Goal: Task Accomplishment & Management: Manage account settings

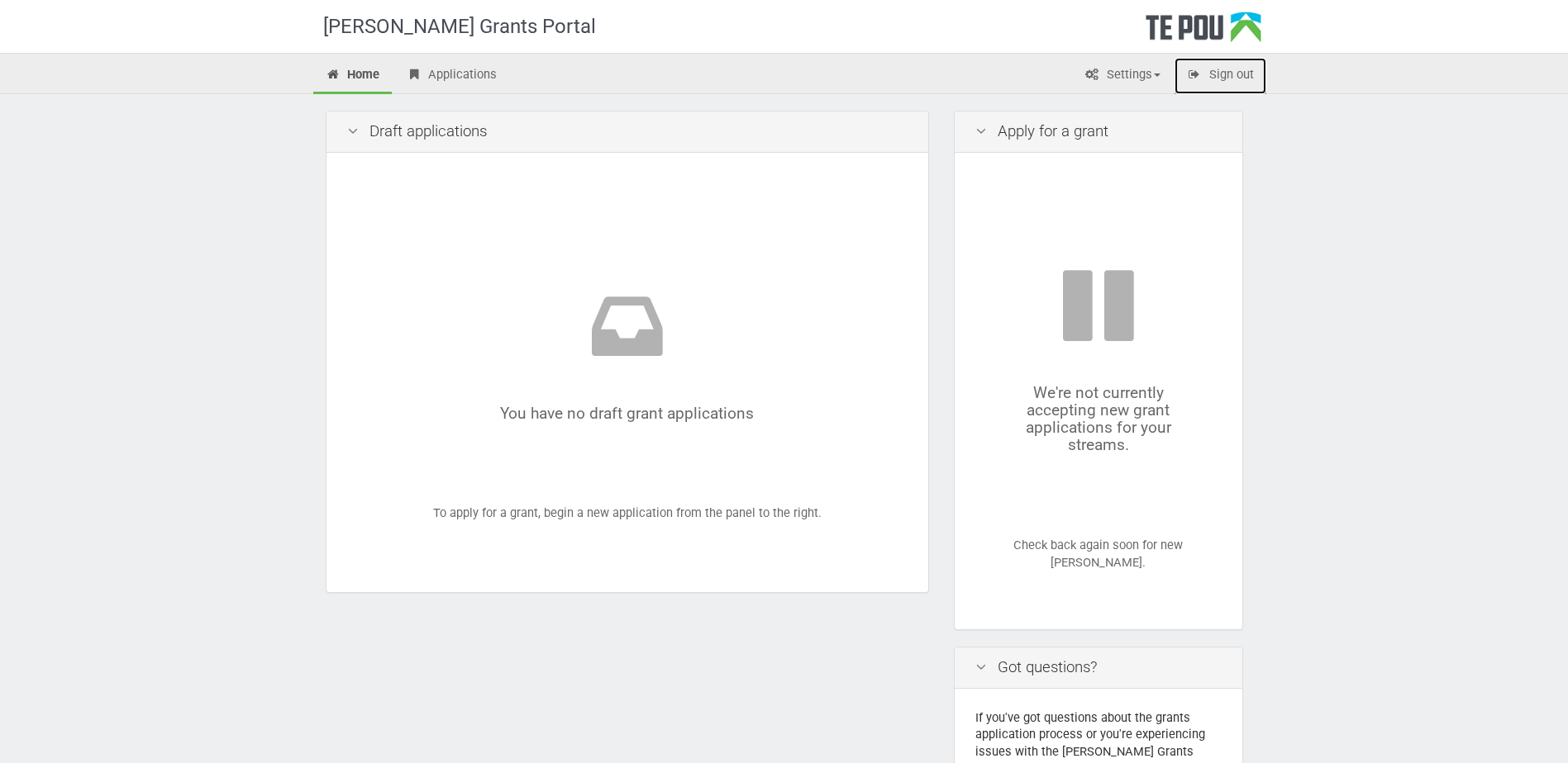
click at [1255, 76] on link "Sign out" at bounding box center [1219, 76] width 91 height 36
click at [1146, 84] on link "Settings" at bounding box center [1122, 76] width 101 height 36
click at [1144, 109] on link "Profile" at bounding box center [1107, 110] width 131 height 24
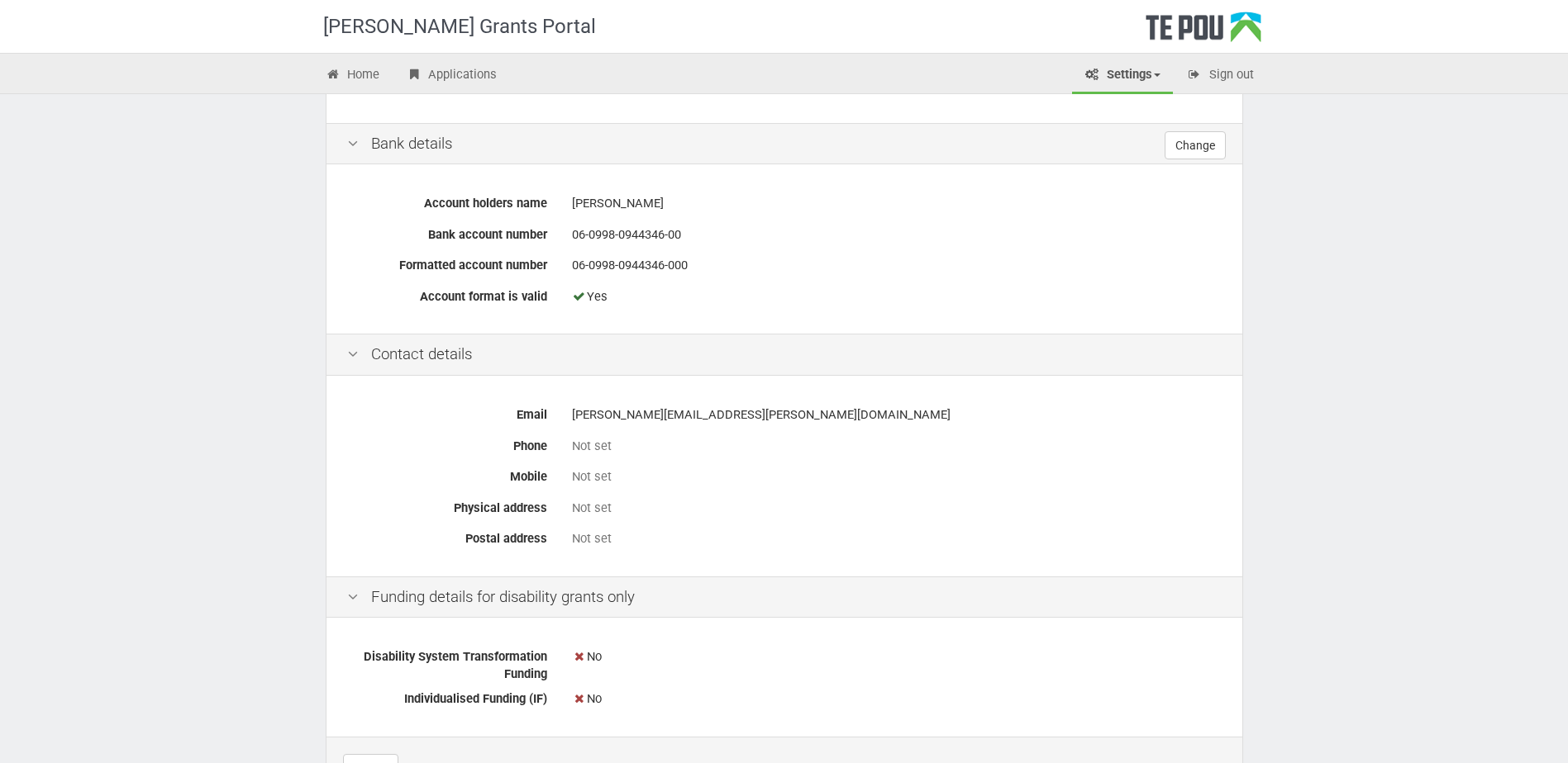
scroll to position [702, 0]
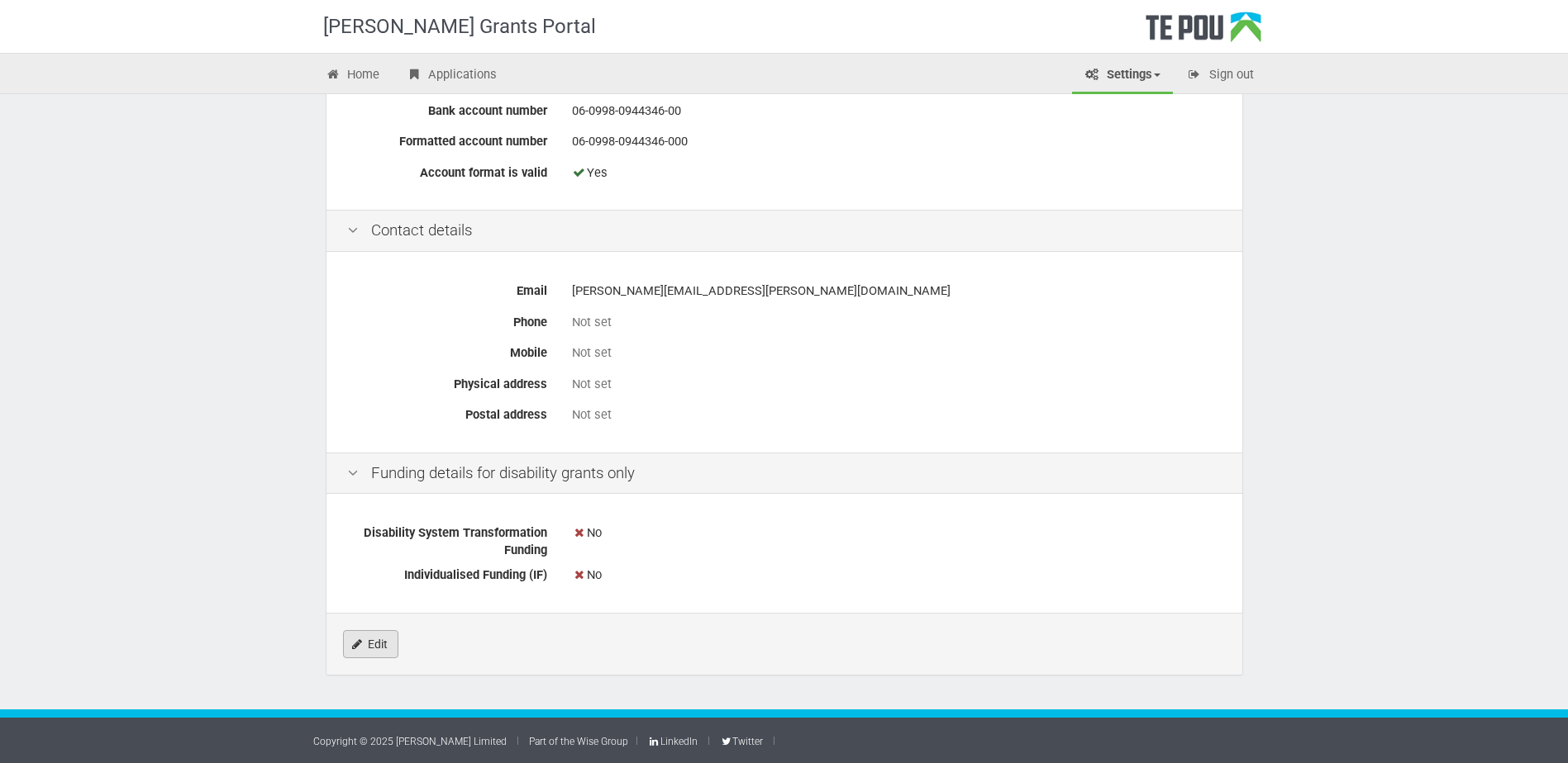
click at [381, 650] on link "Edit" at bounding box center [370, 644] width 55 height 28
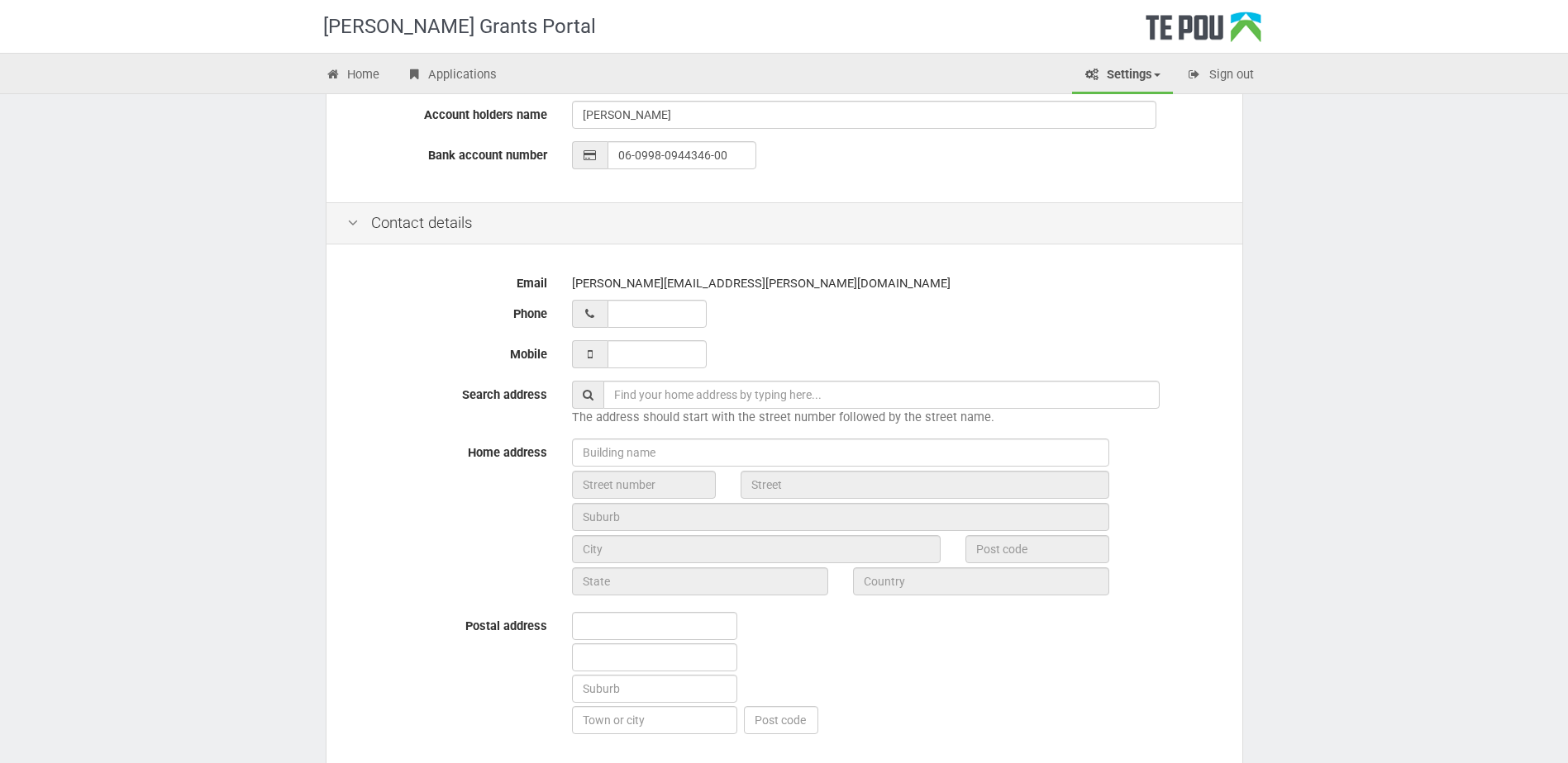
scroll to position [496, 0]
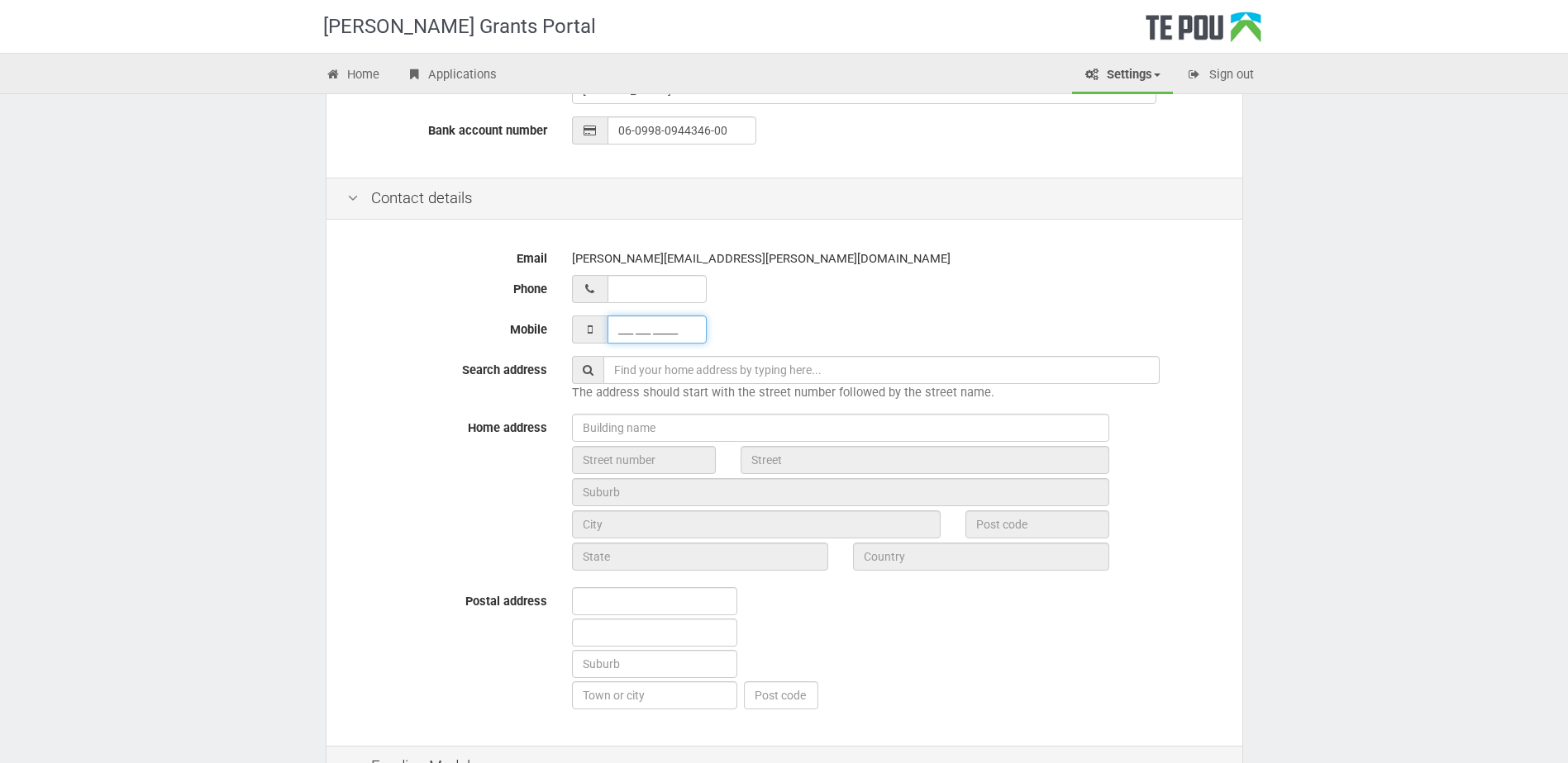
click at [644, 330] on input "___ ___ _____" at bounding box center [656, 329] width 99 height 28
type input "022 498 0287"
type input "0224980287"
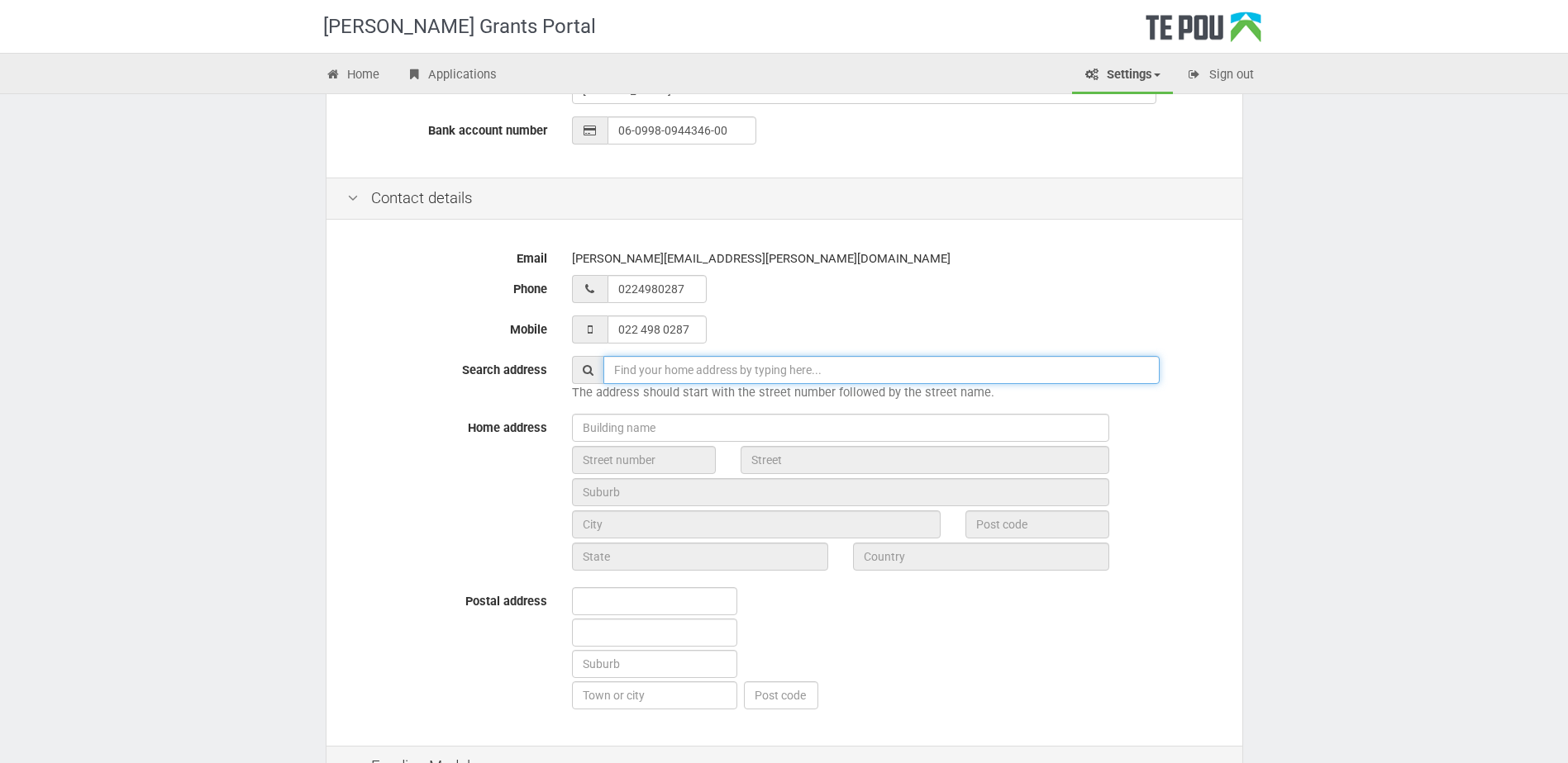
type input "[STREET_ADDRESS]"
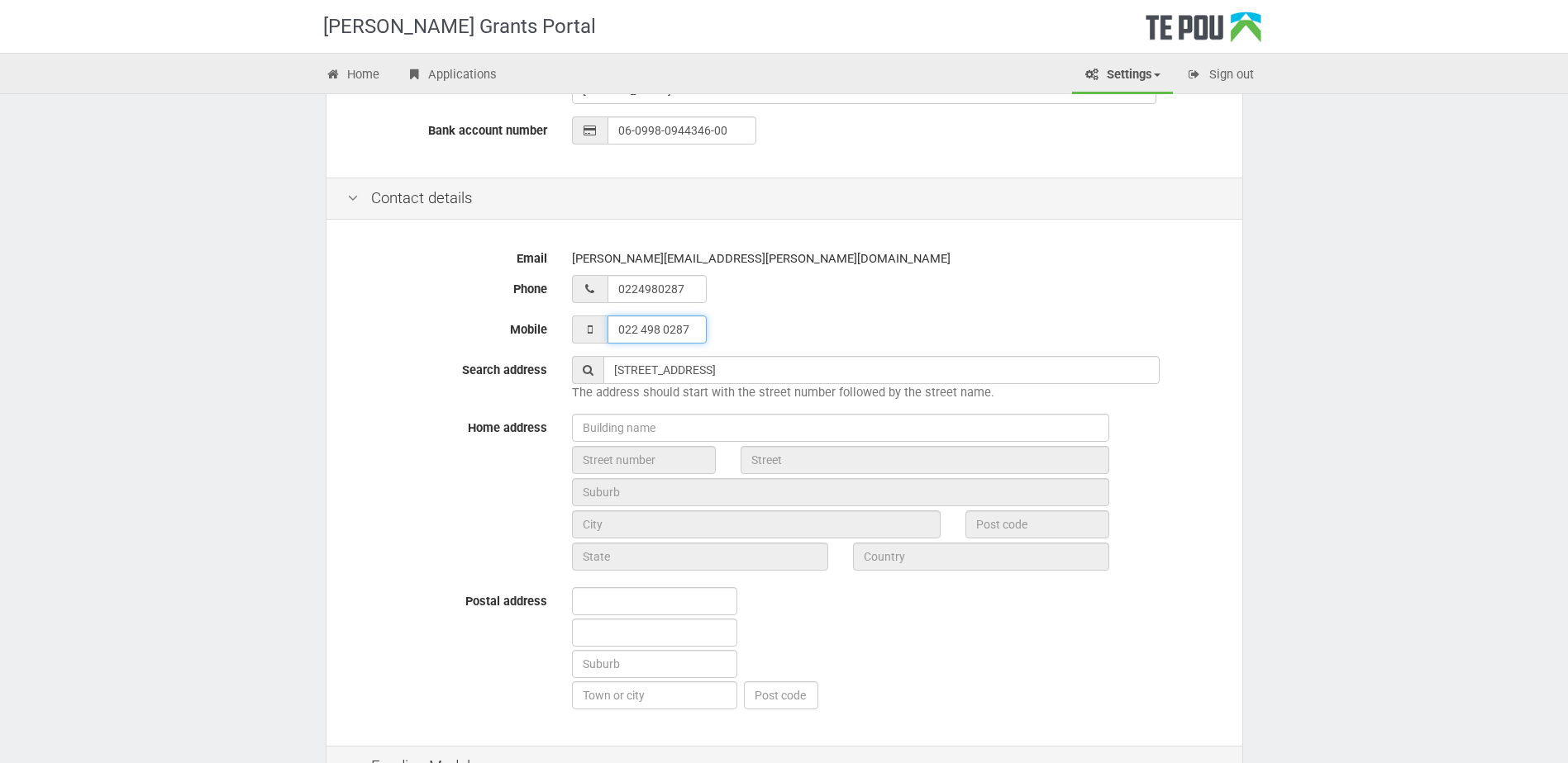
type input "02 249 80287"
type input "022 498 0287_"
type input "02 249 80287_"
type input "022 498 0287_"
type input "02 249 80287_"
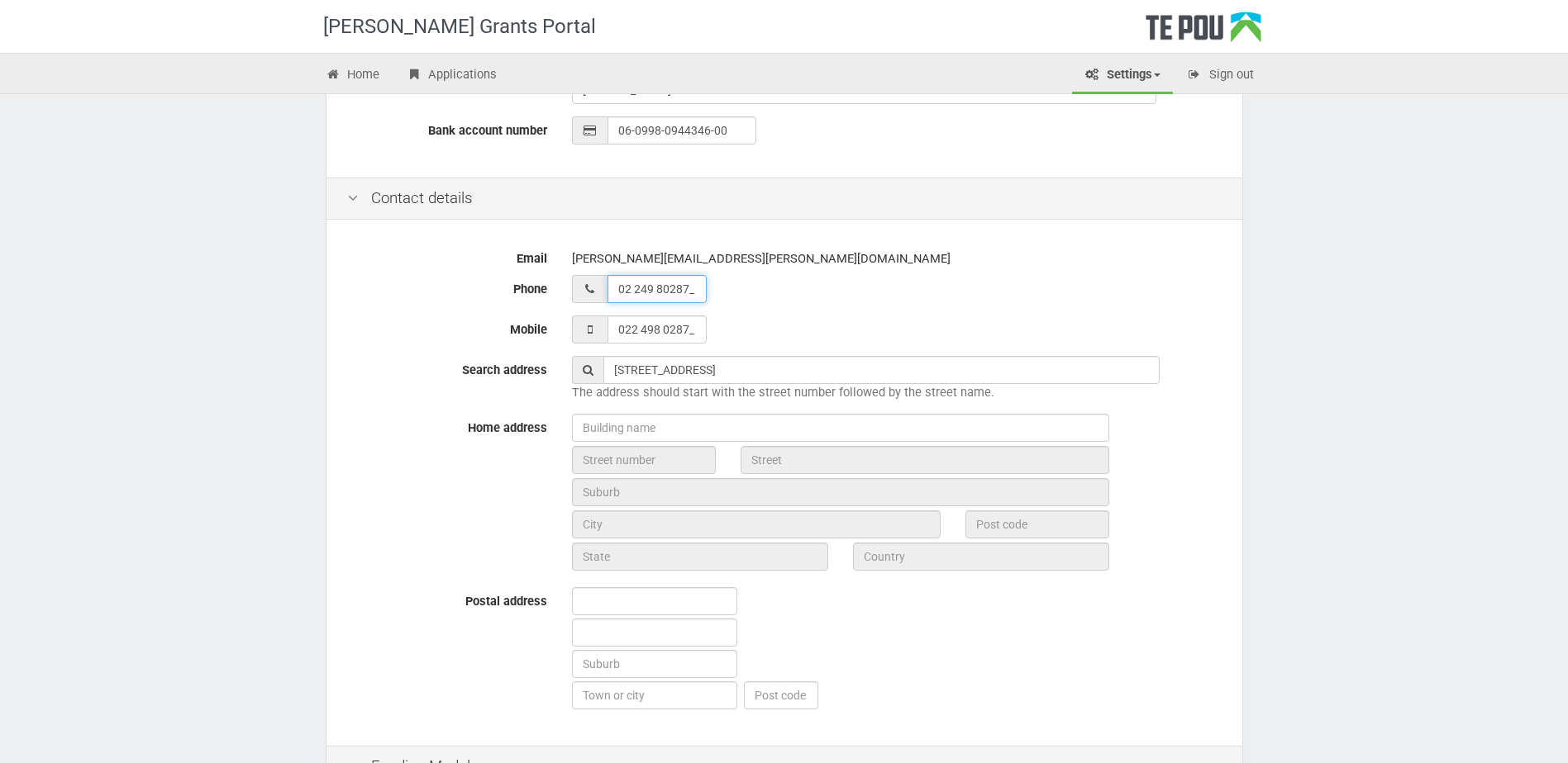
type input "022 498 0287"
click at [701, 289] on input "02 249 80287_" at bounding box center [656, 289] width 99 height 28
type input "__ ___ ______"
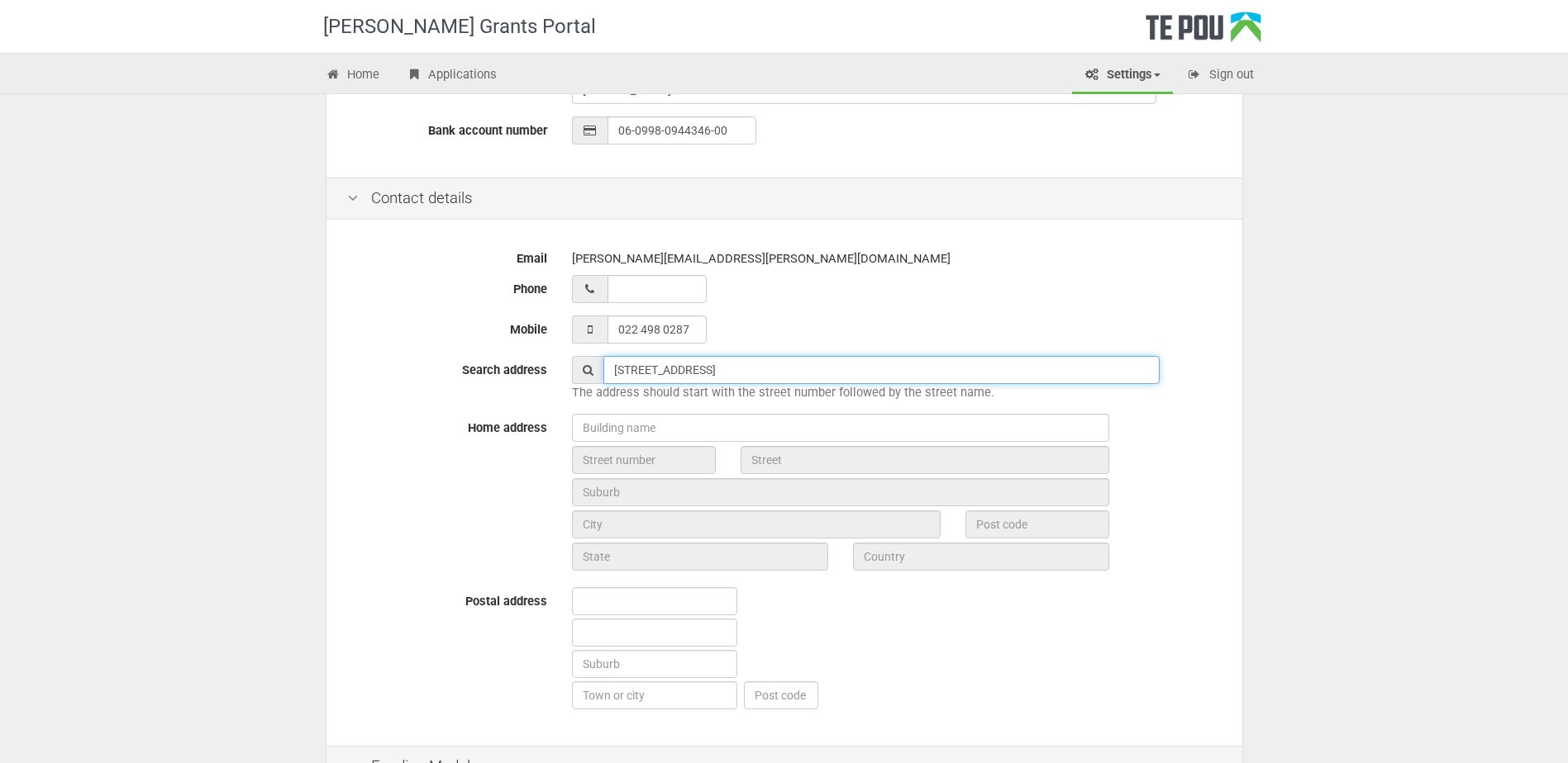
click at [820, 364] on input "[STREET_ADDRESS]" at bounding box center [881, 370] width 556 height 28
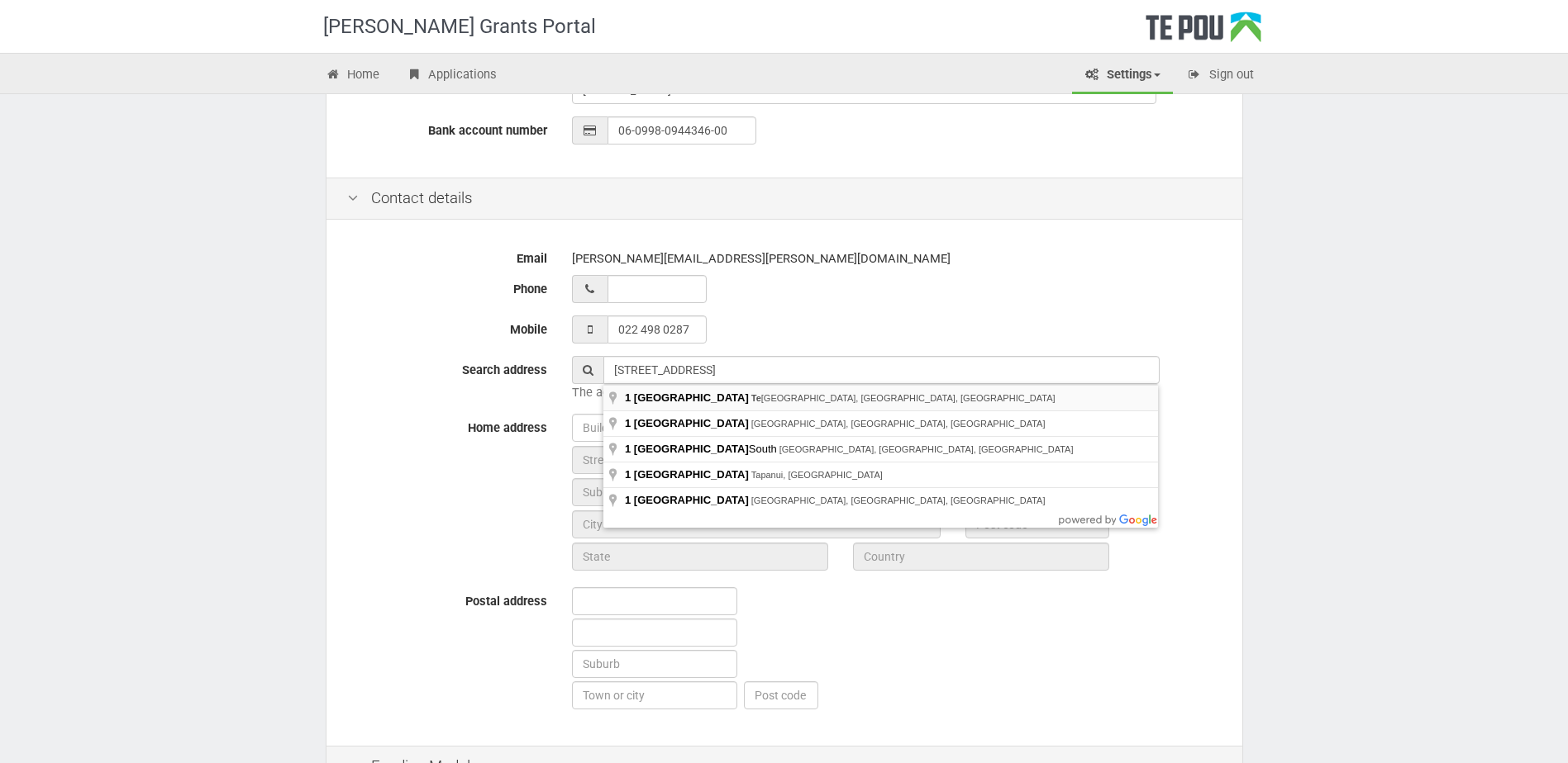
type input "1 Durham Street, Te Atatū Peninsula, Auckland, New Zealand"
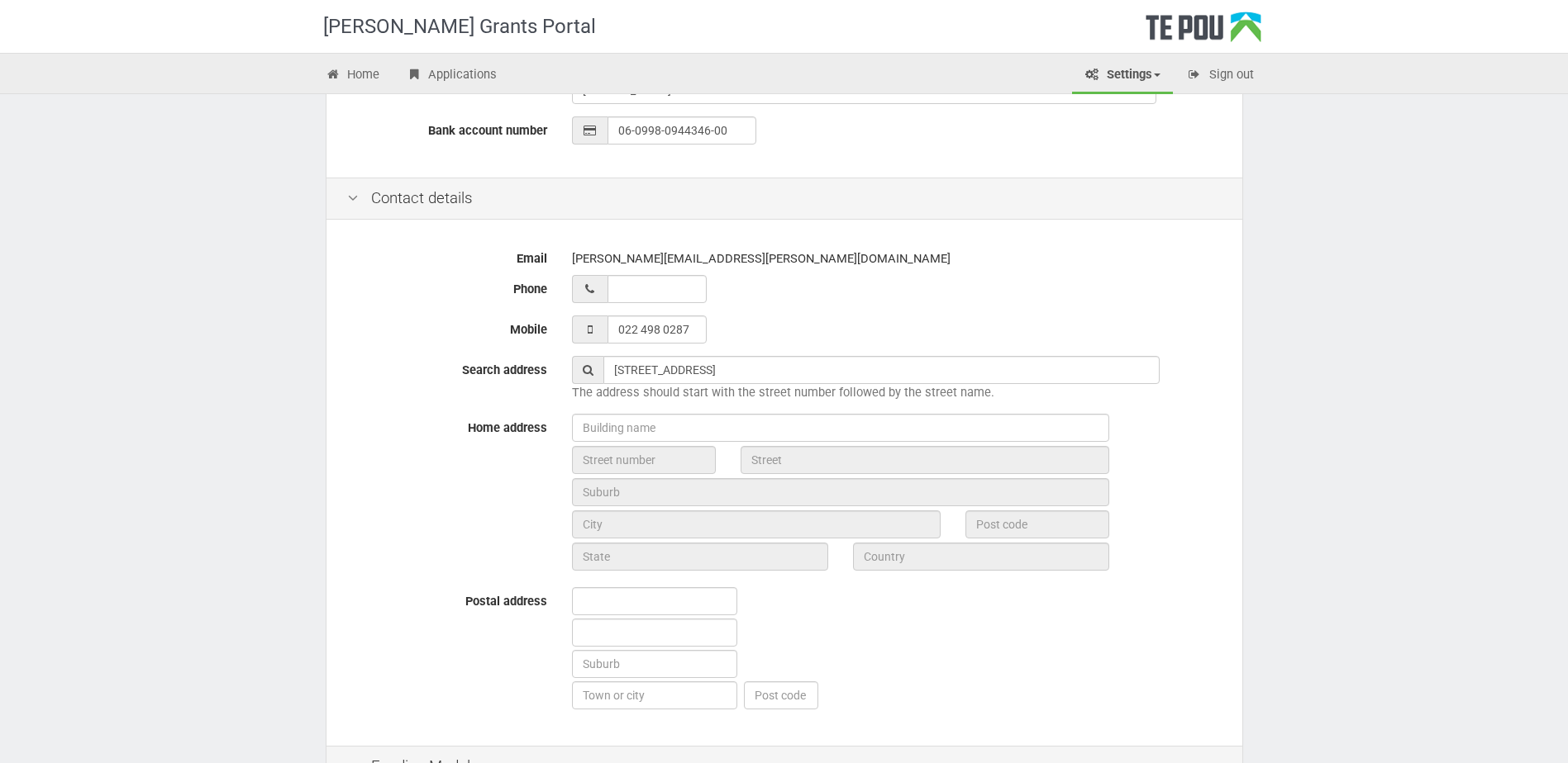
type input "1"
type input "Durham Street"
type input "Auckland"
type input "0610"
type input "Auckland"
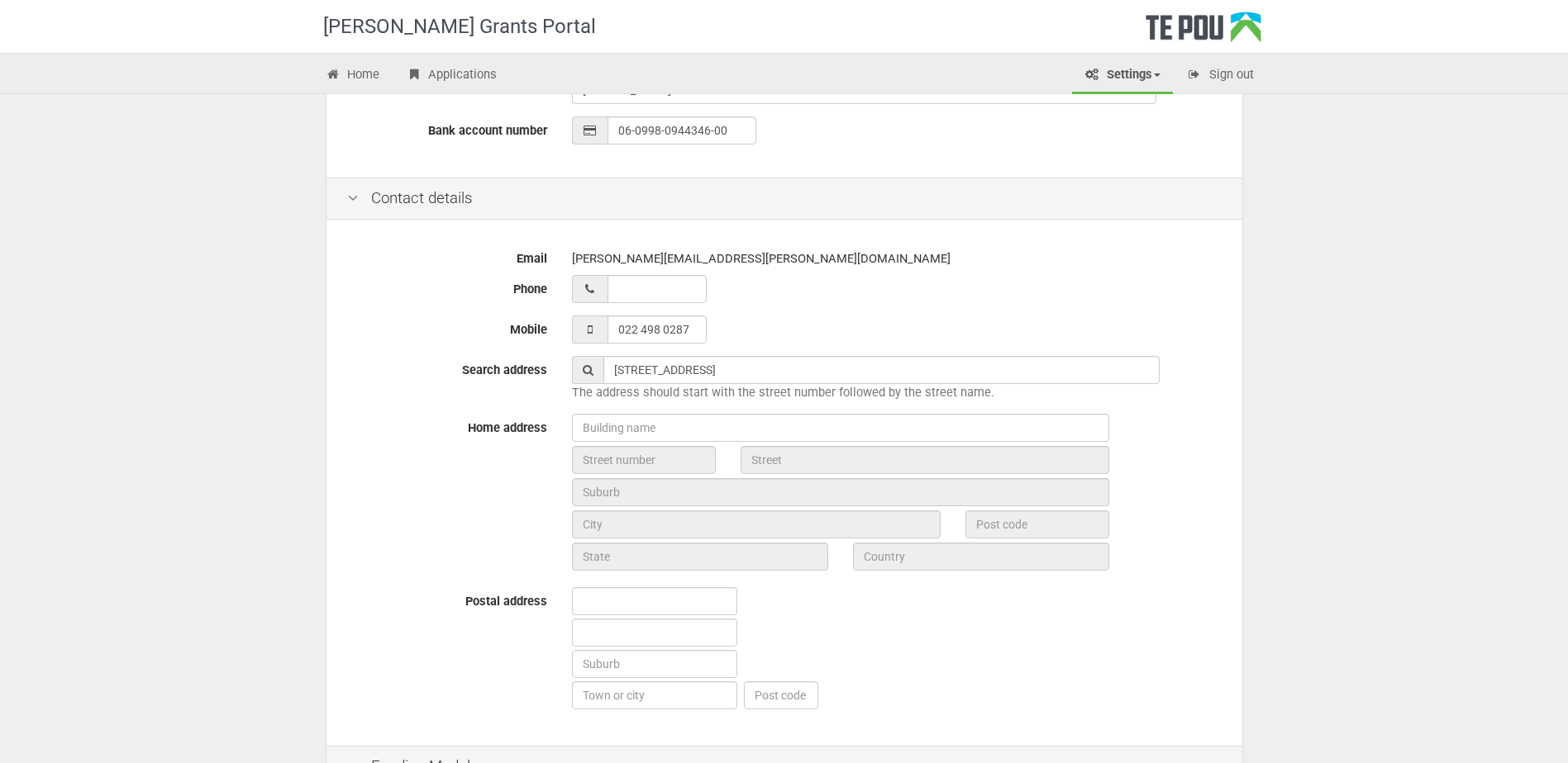
type input "New Zealand"
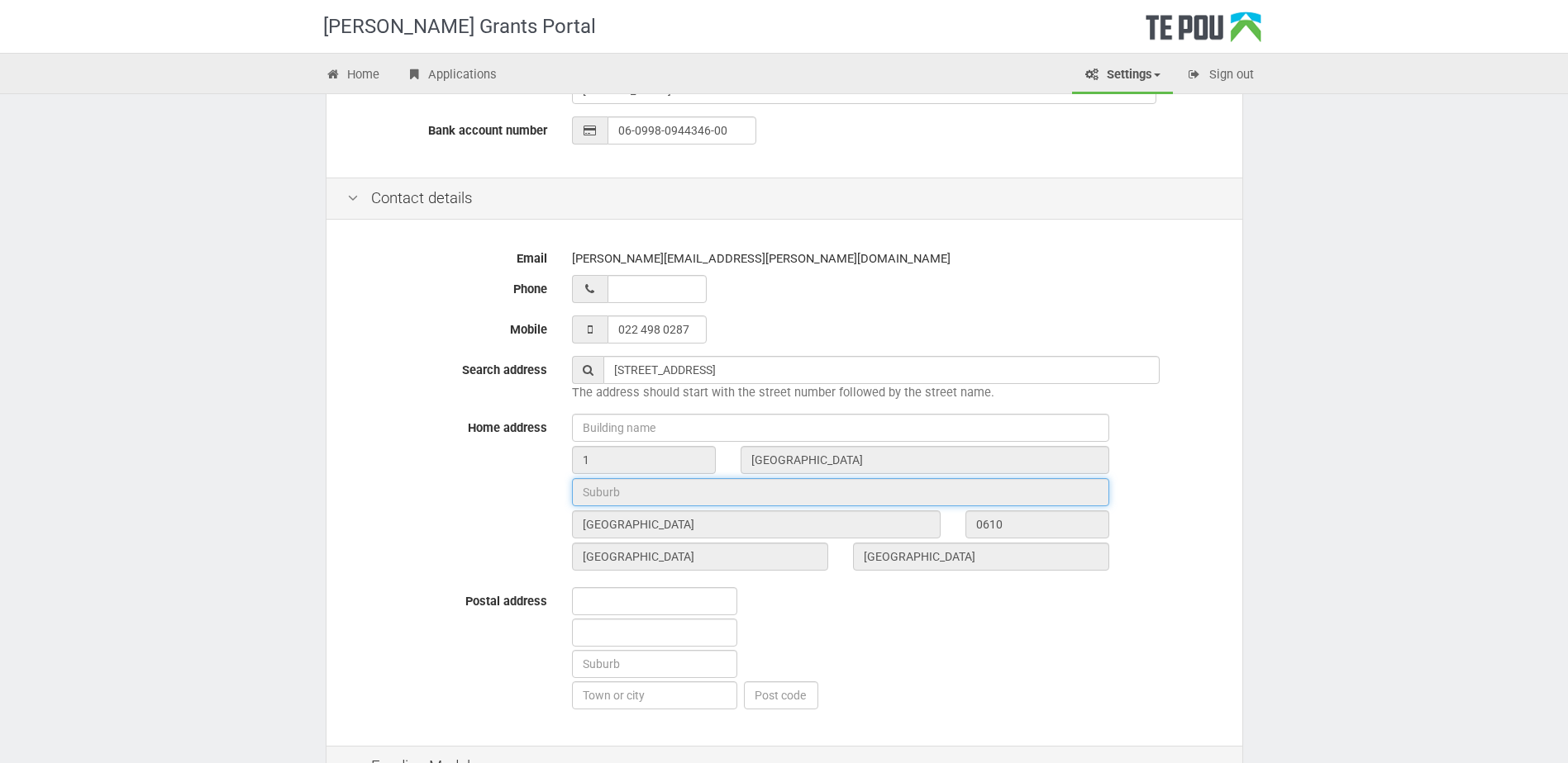
click at [758, 501] on input "text" at bounding box center [840, 492] width 537 height 28
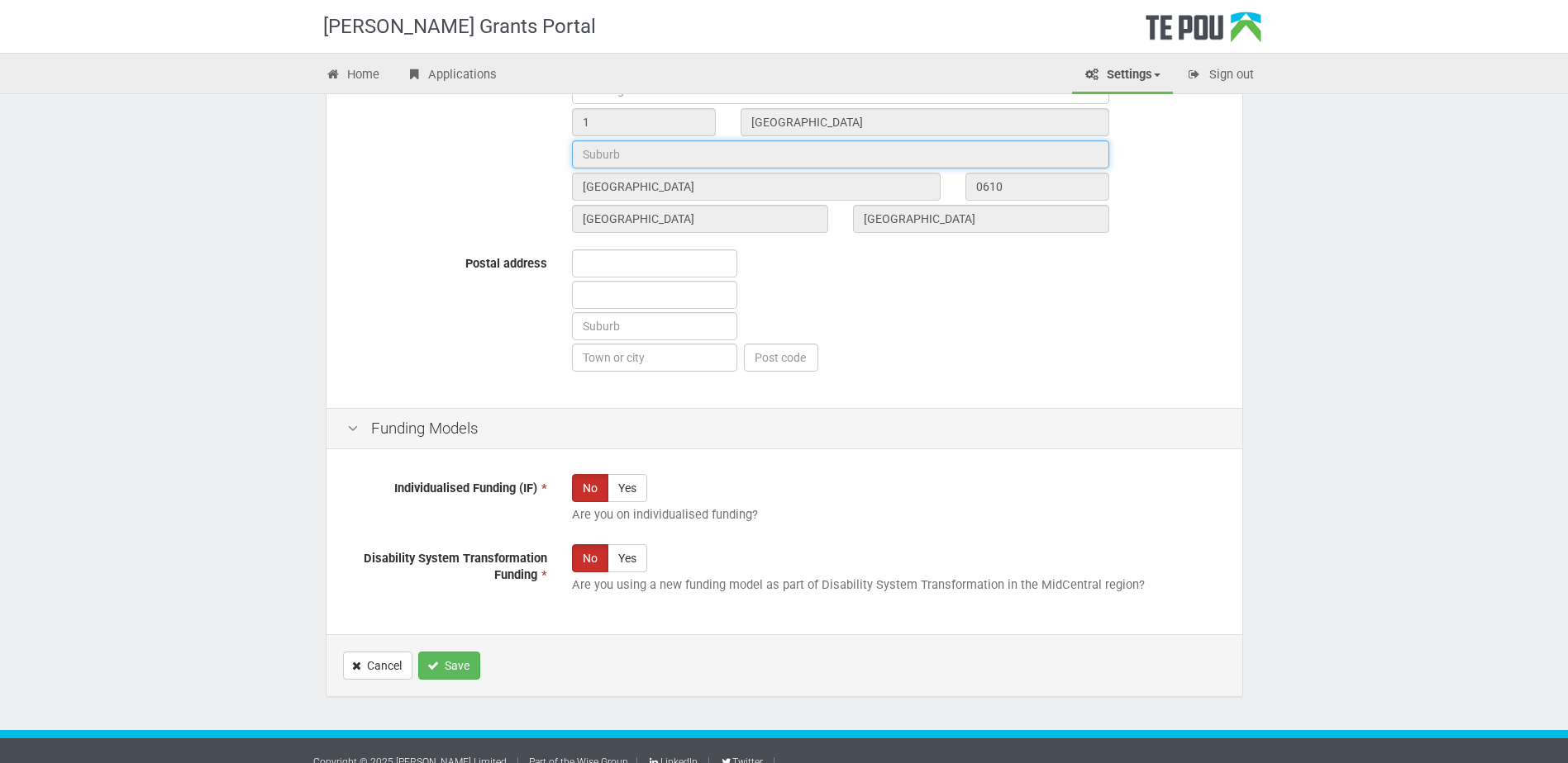
scroll to position [854, 0]
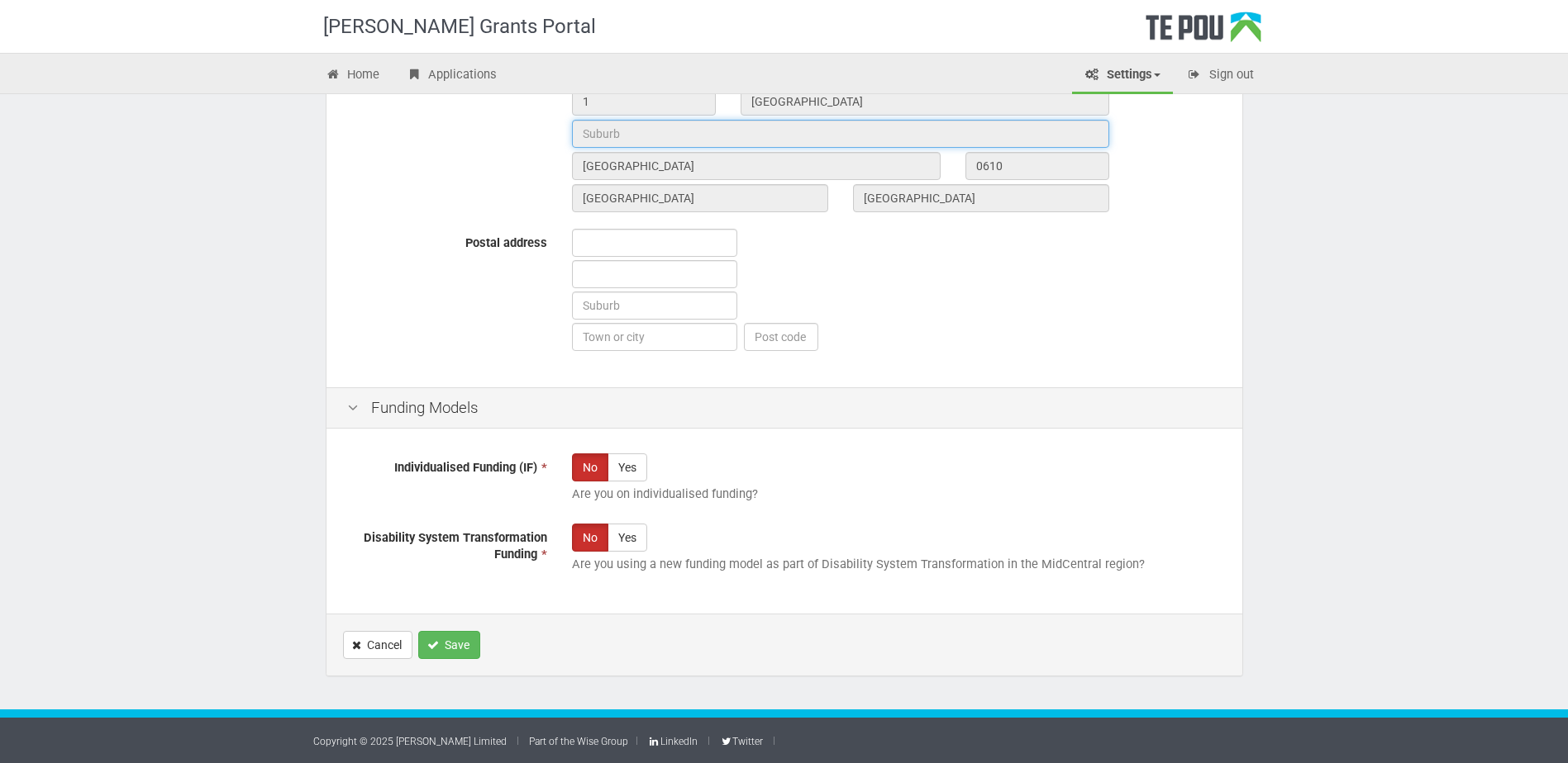
click at [698, 137] on input "text" at bounding box center [840, 134] width 537 height 28
click at [605, 130] on input "text" at bounding box center [840, 134] width 537 height 28
click at [605, 133] on input "text" at bounding box center [840, 134] width 537 height 28
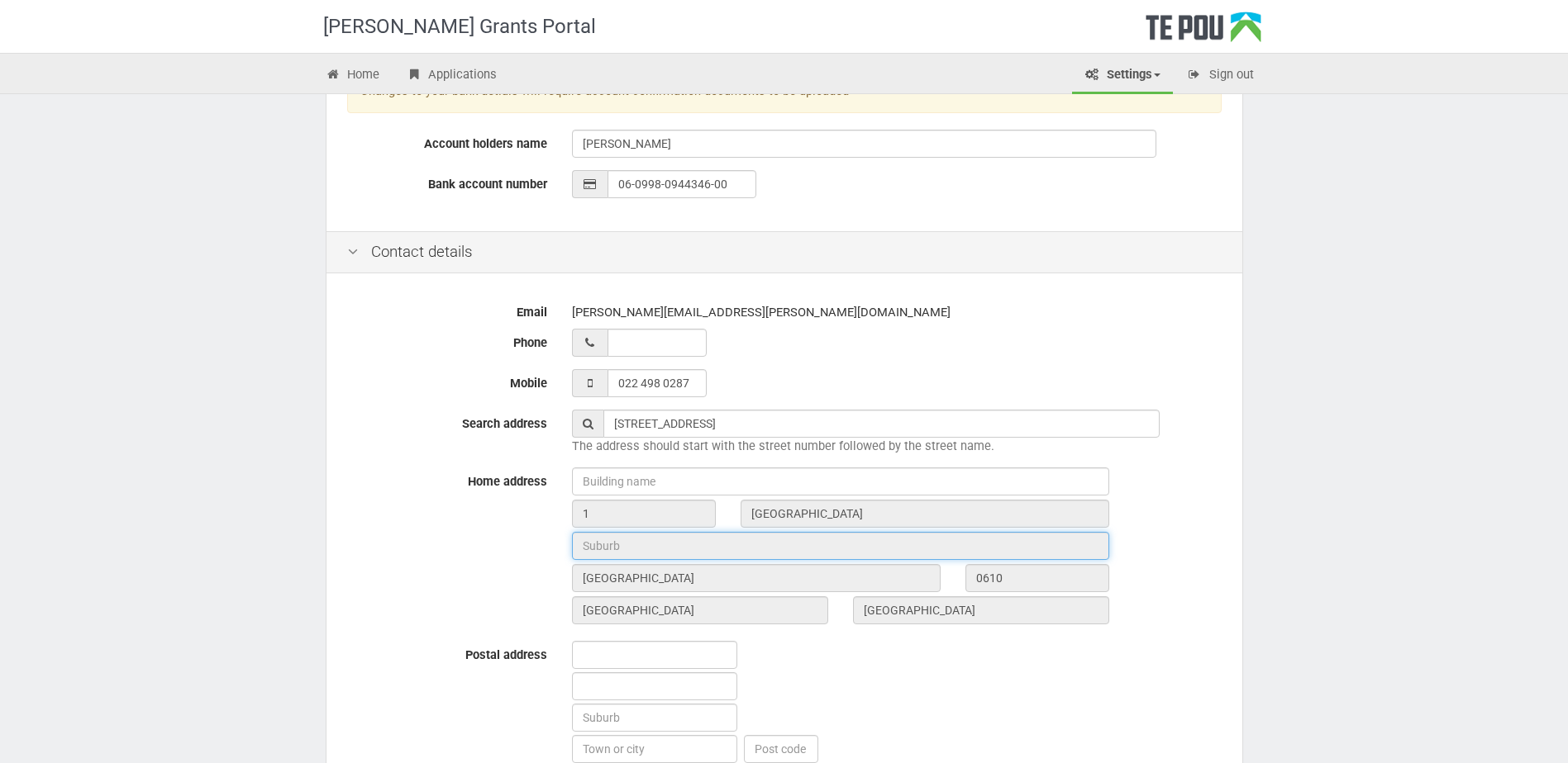
scroll to position [441, 0]
click at [714, 551] on input "text" at bounding box center [840, 547] width 537 height 28
click at [840, 681] on div at bounding box center [896, 705] width 674 height 126
click at [657, 547] on input "text" at bounding box center [840, 547] width 537 height 28
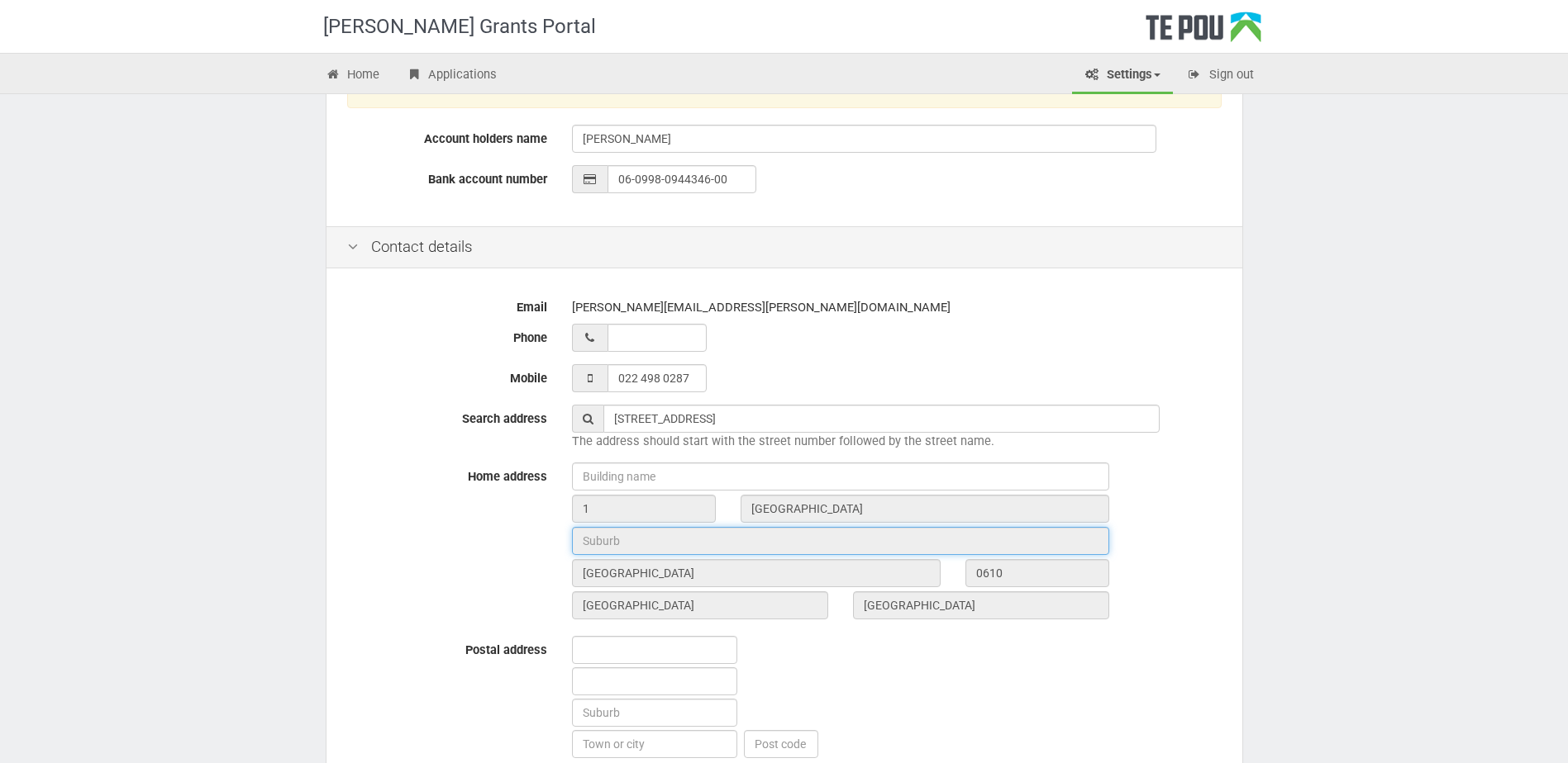
scroll to position [854, 0]
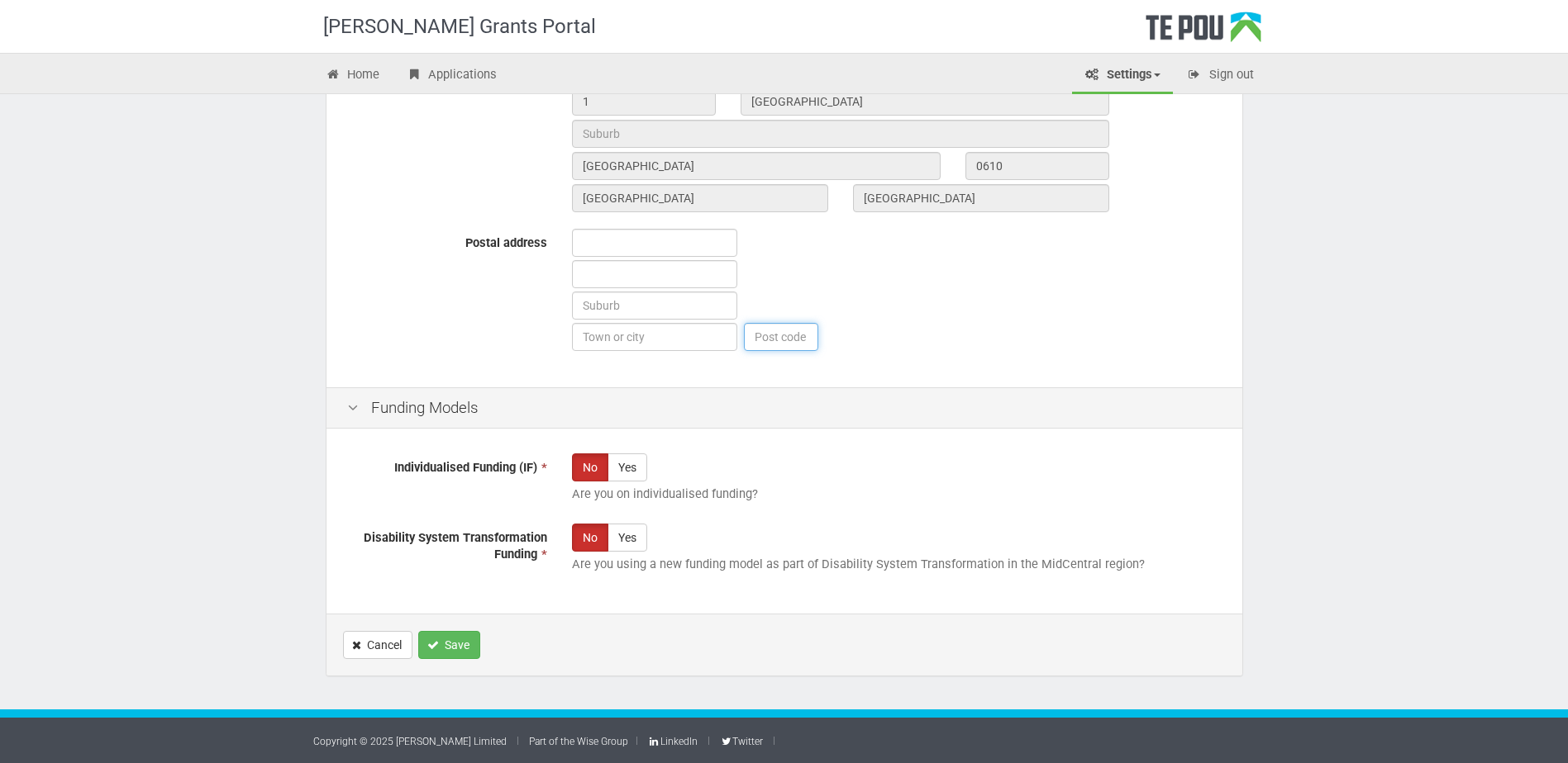
click at [772, 338] on input "text" at bounding box center [781, 337] width 75 height 28
type input "0610"
click at [588, 244] on input "text" at bounding box center [654, 243] width 165 height 28
type input "[STREET_ADDRESS]"
type input "[GEOGRAPHIC_DATA]"
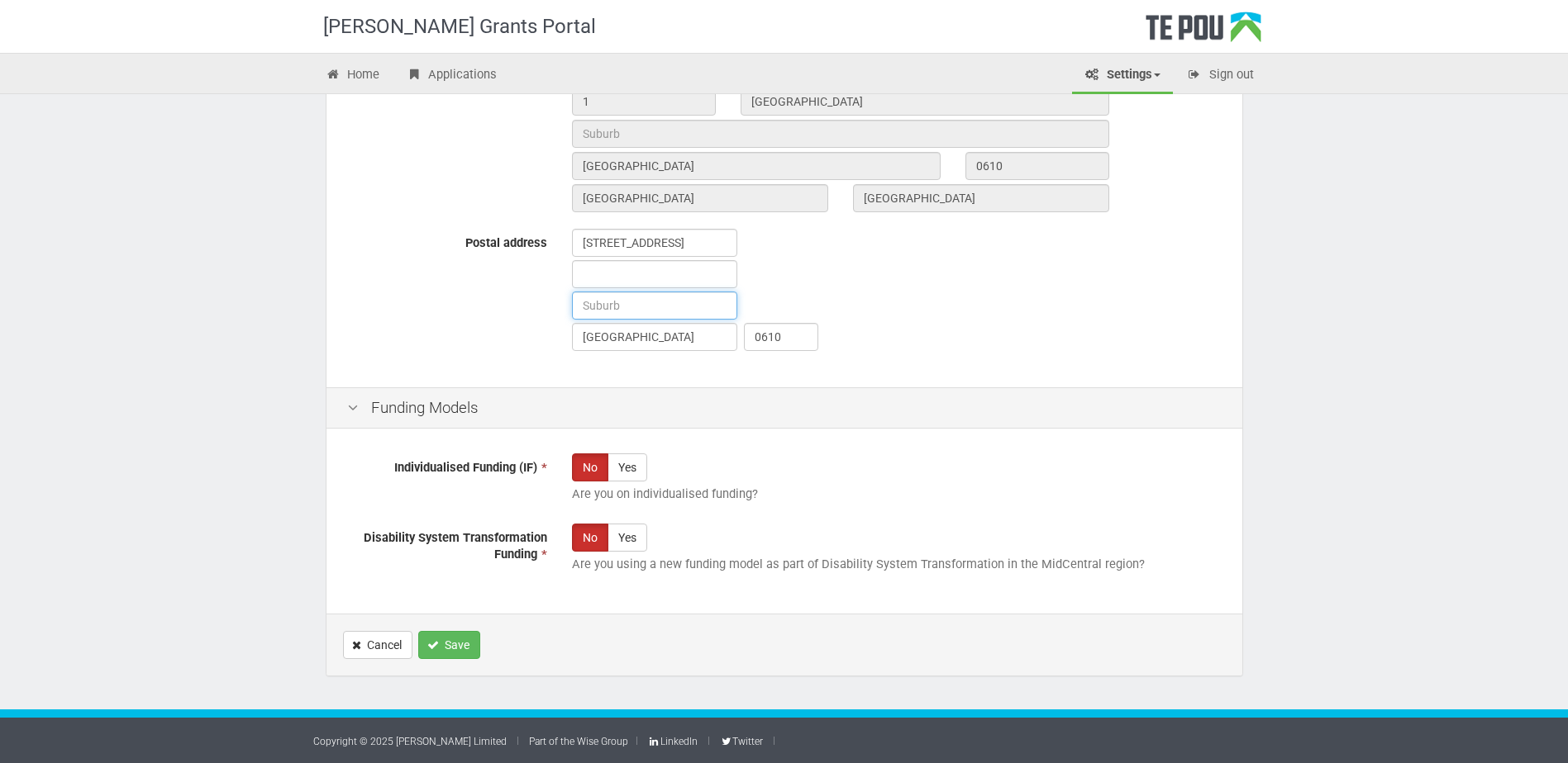
click at [622, 307] on input "text" at bounding box center [654, 305] width 165 height 28
type input "[GEOGRAPHIC_DATA]"
drag, startPoint x: 690, startPoint y: 341, endPoint x: 525, endPoint y: 336, distance: 165.1
click at [525, 336] on div "Postal address 1 Durham Street Te Atatu Peninsula Te Atatu Peninsula 0610" at bounding box center [784, 292] width 899 height 126
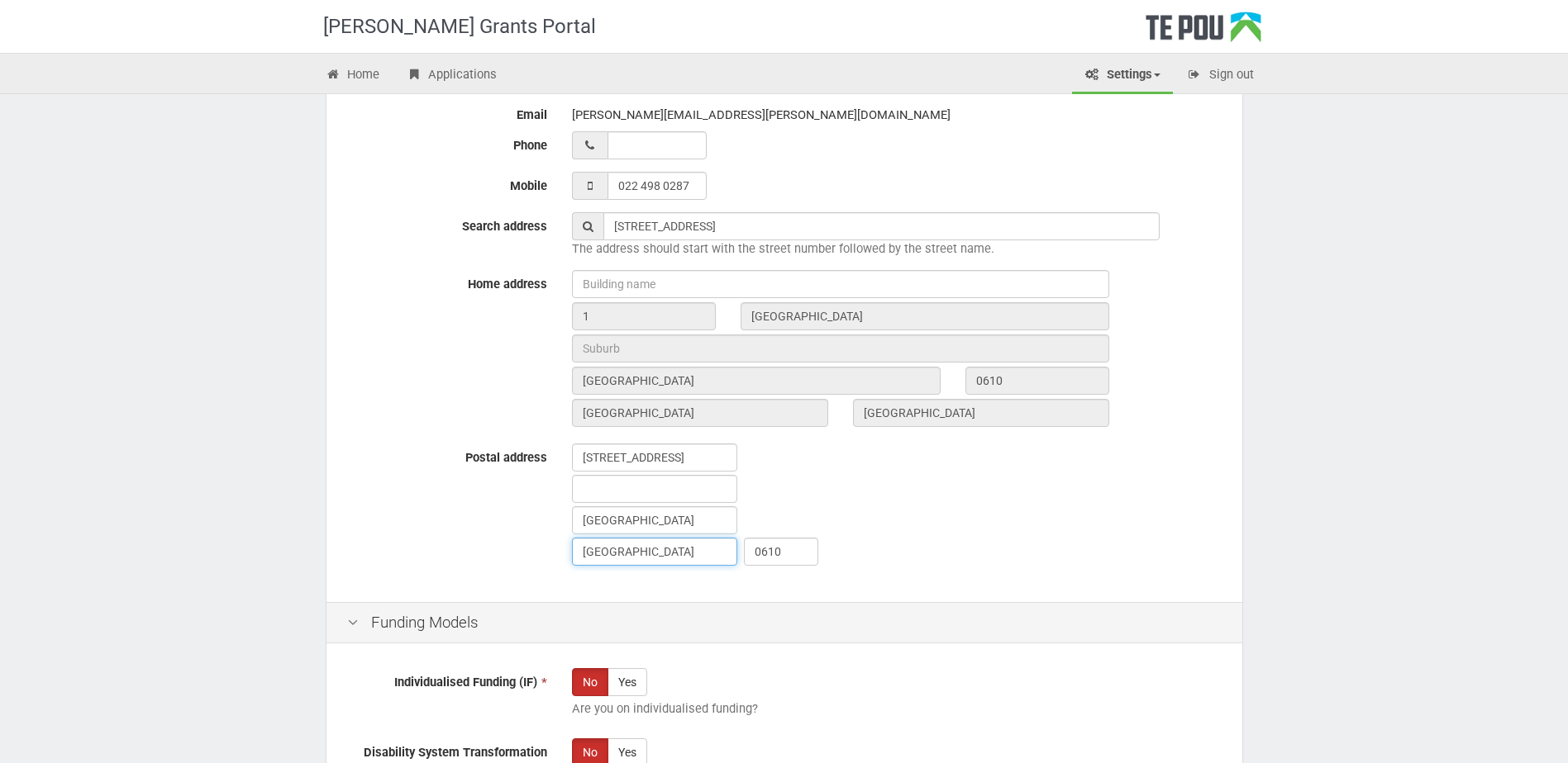
scroll to position [606, 0]
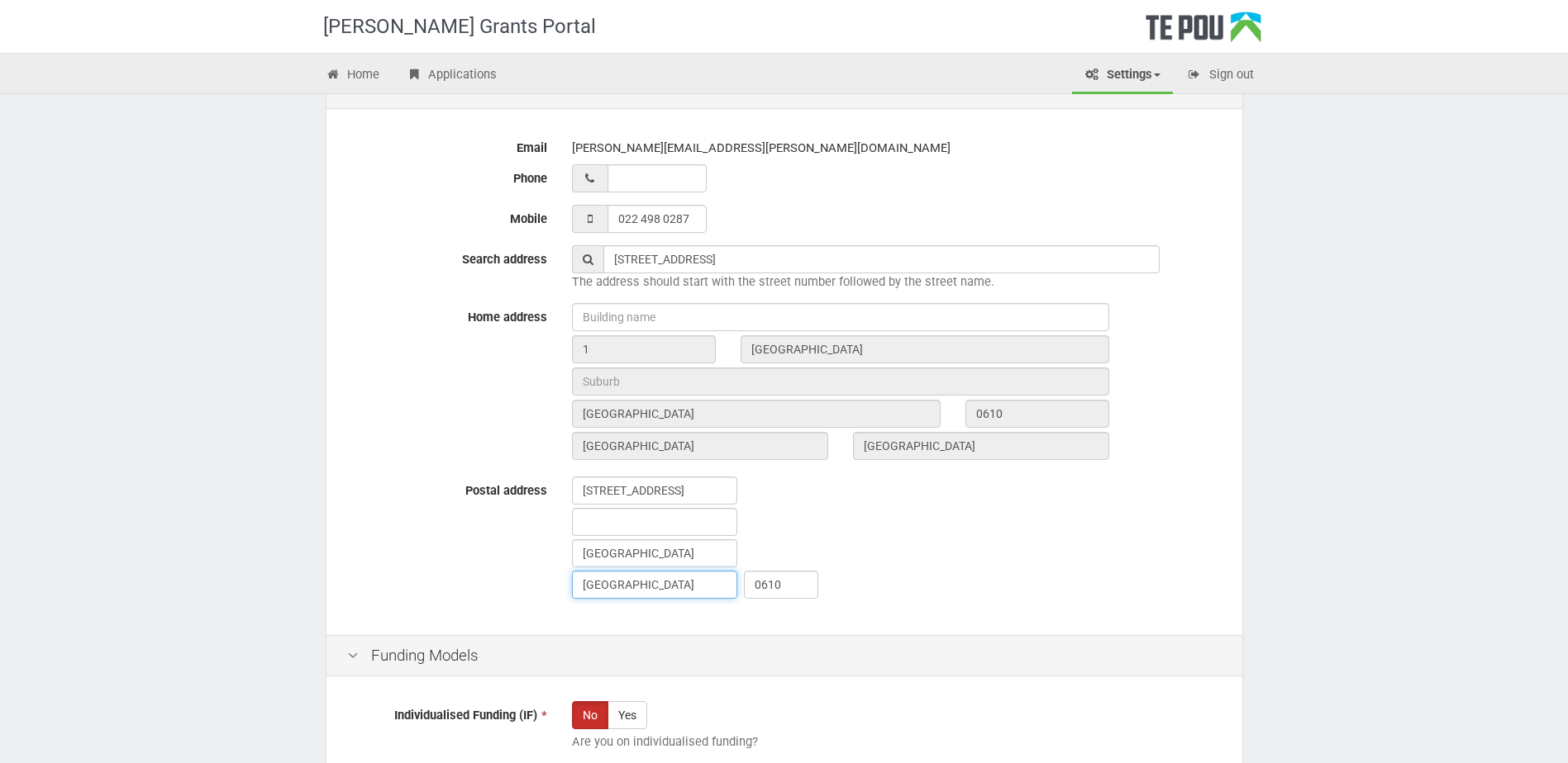
type input "Auckland"
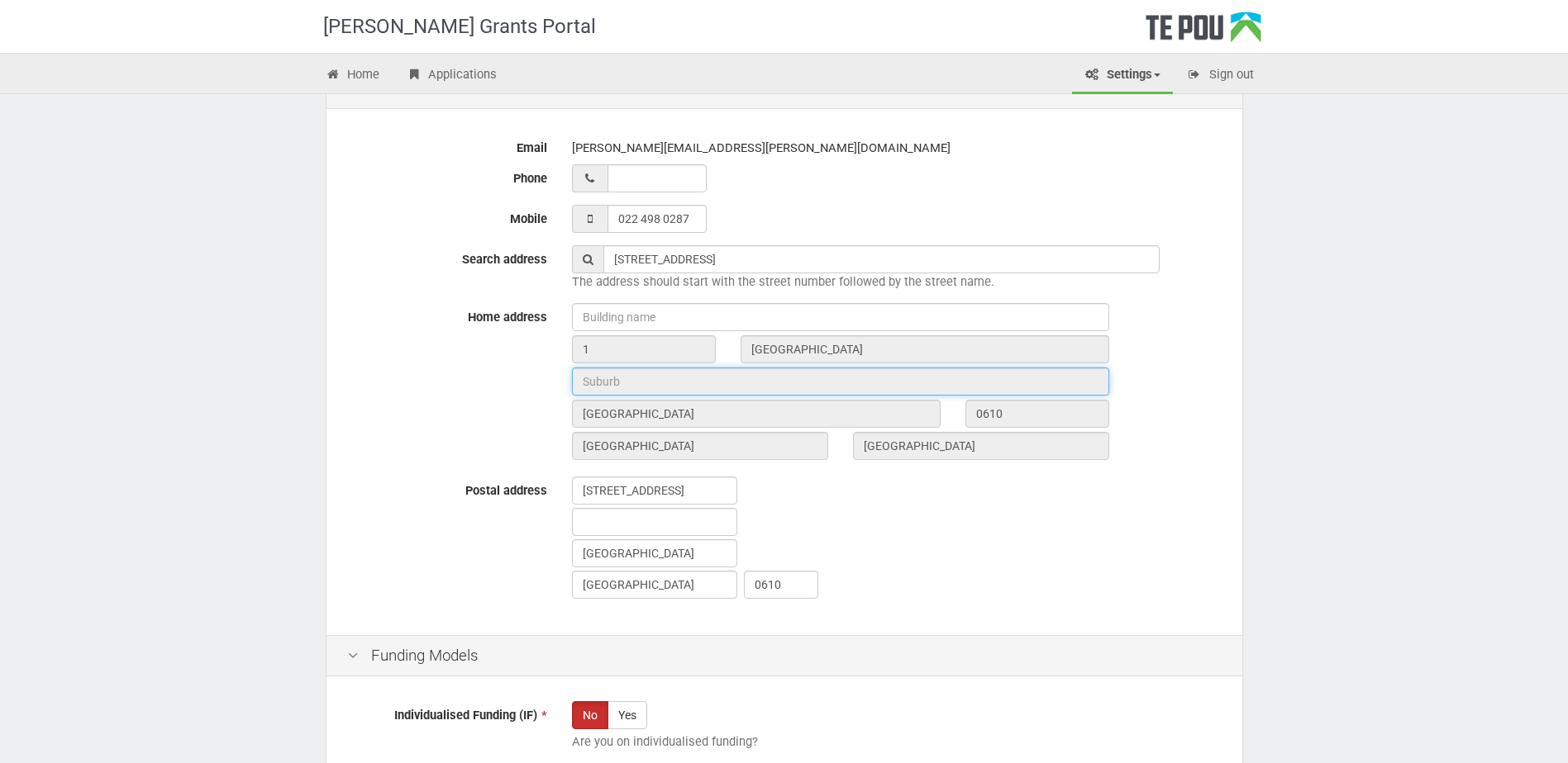
click at [715, 381] on input "text" at bounding box center [840, 381] width 537 height 28
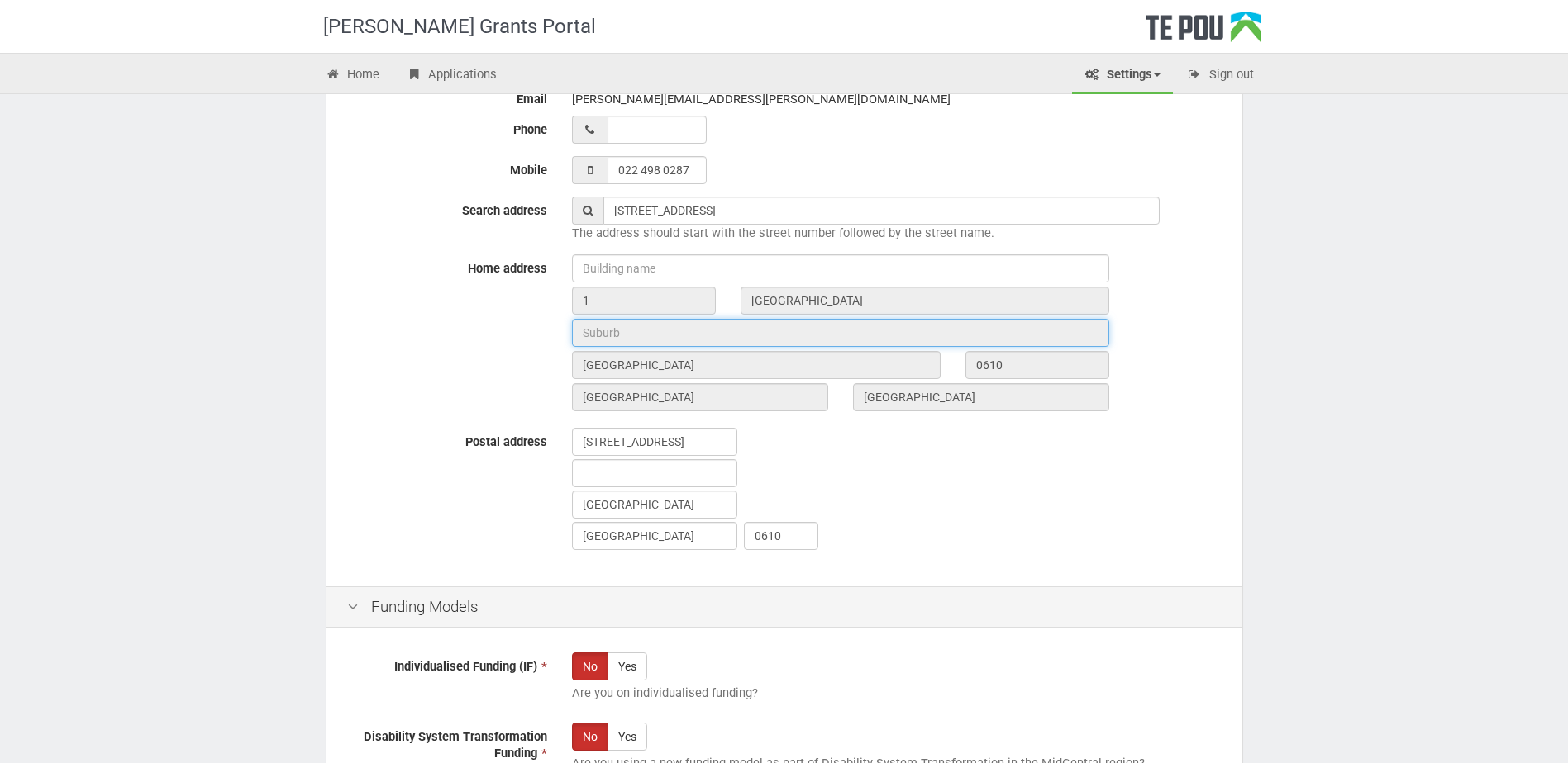
scroll to position [854, 0]
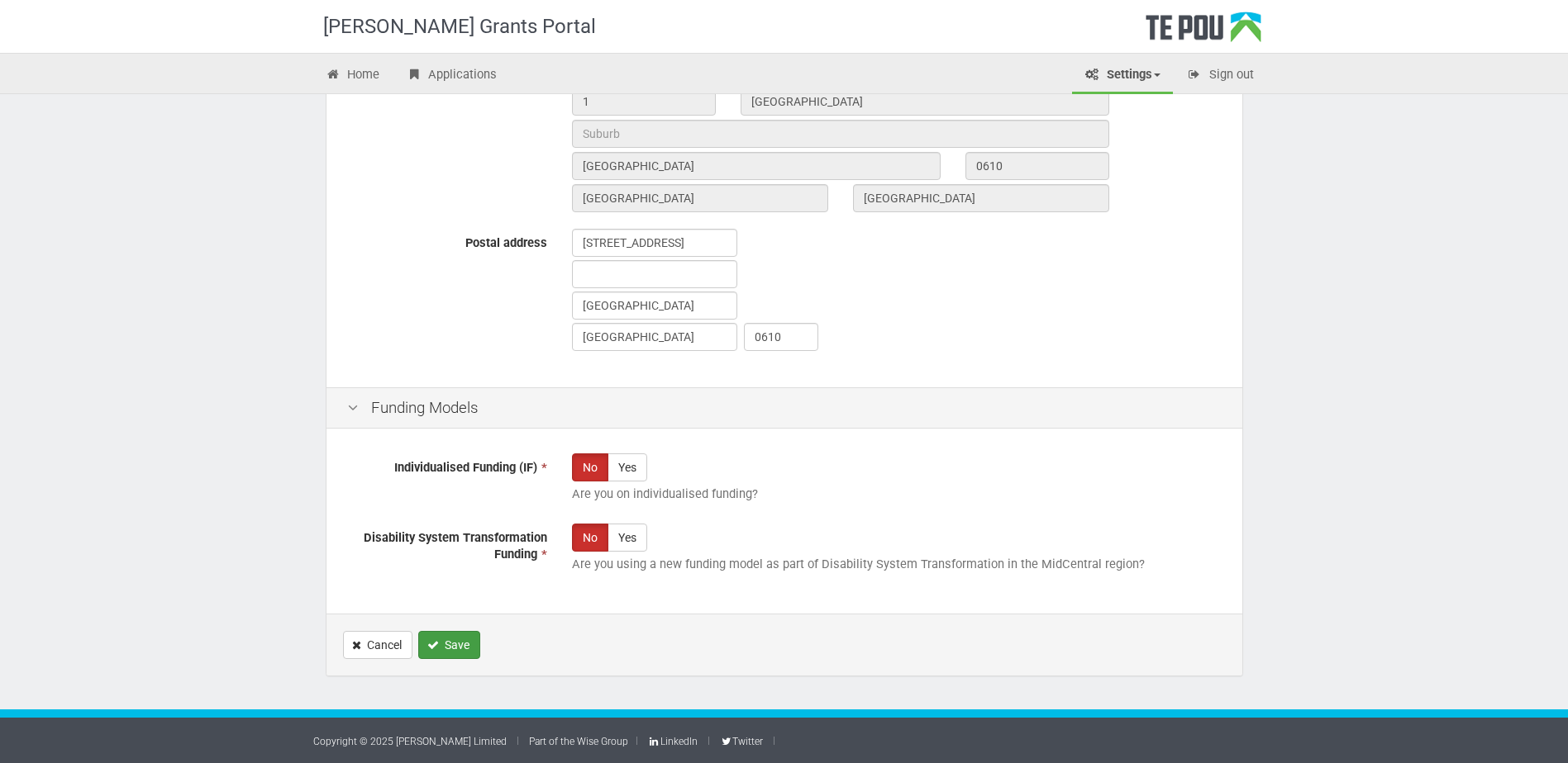
click at [452, 651] on button "Save" at bounding box center [449, 645] width 62 height 28
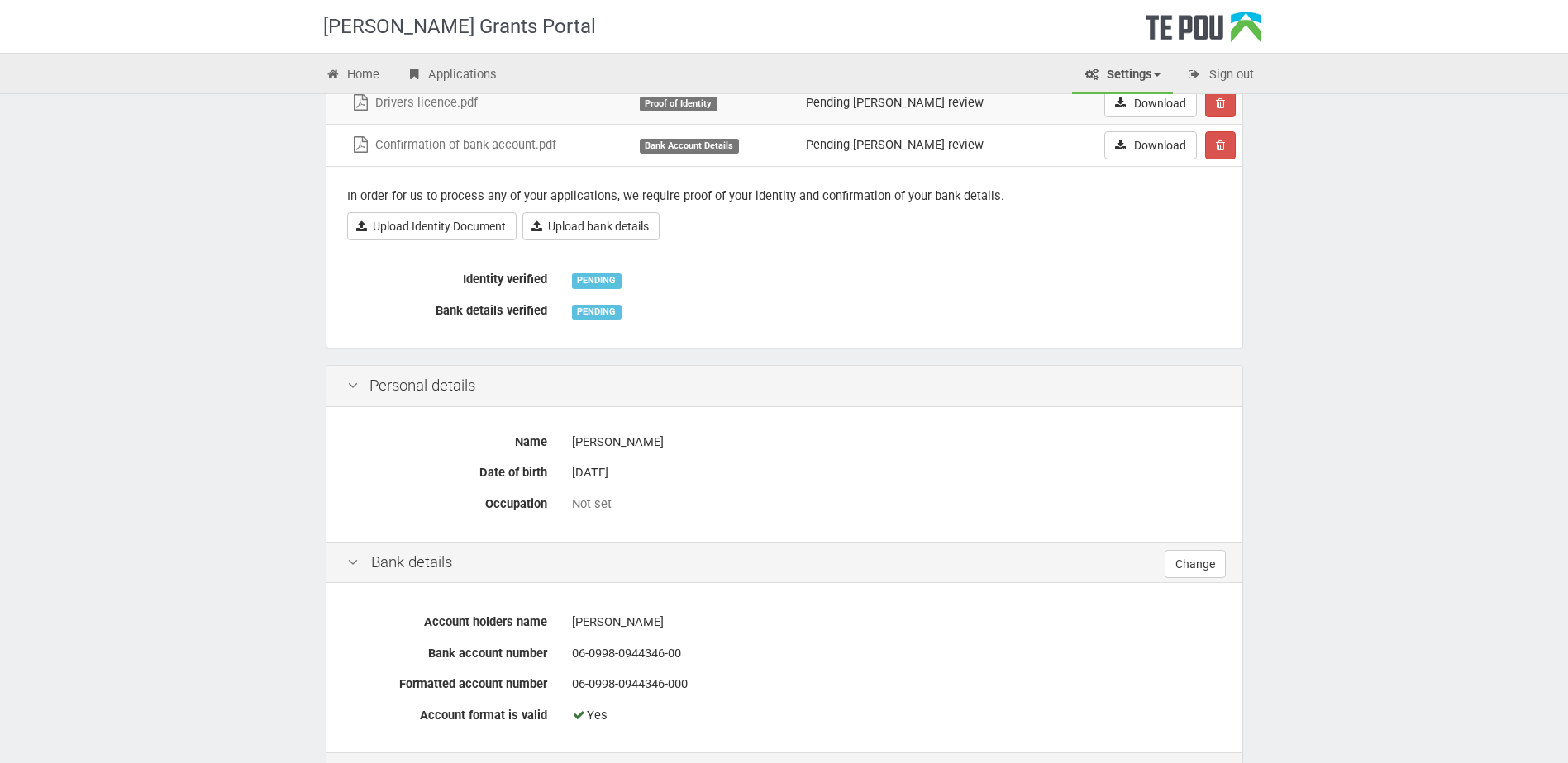
scroll to position [62, 0]
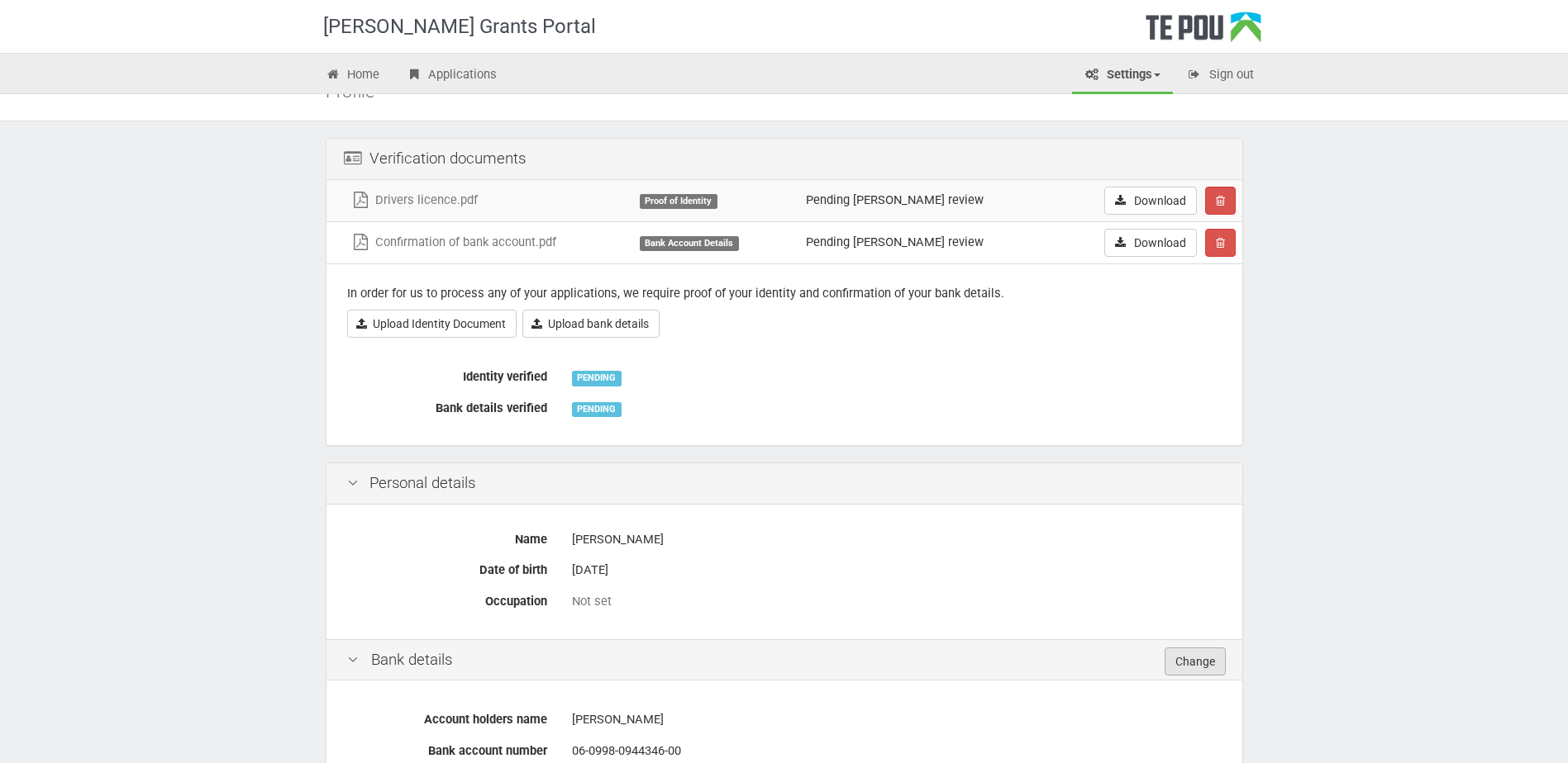
click at [1210, 661] on link "Change" at bounding box center [1195, 661] width 61 height 28
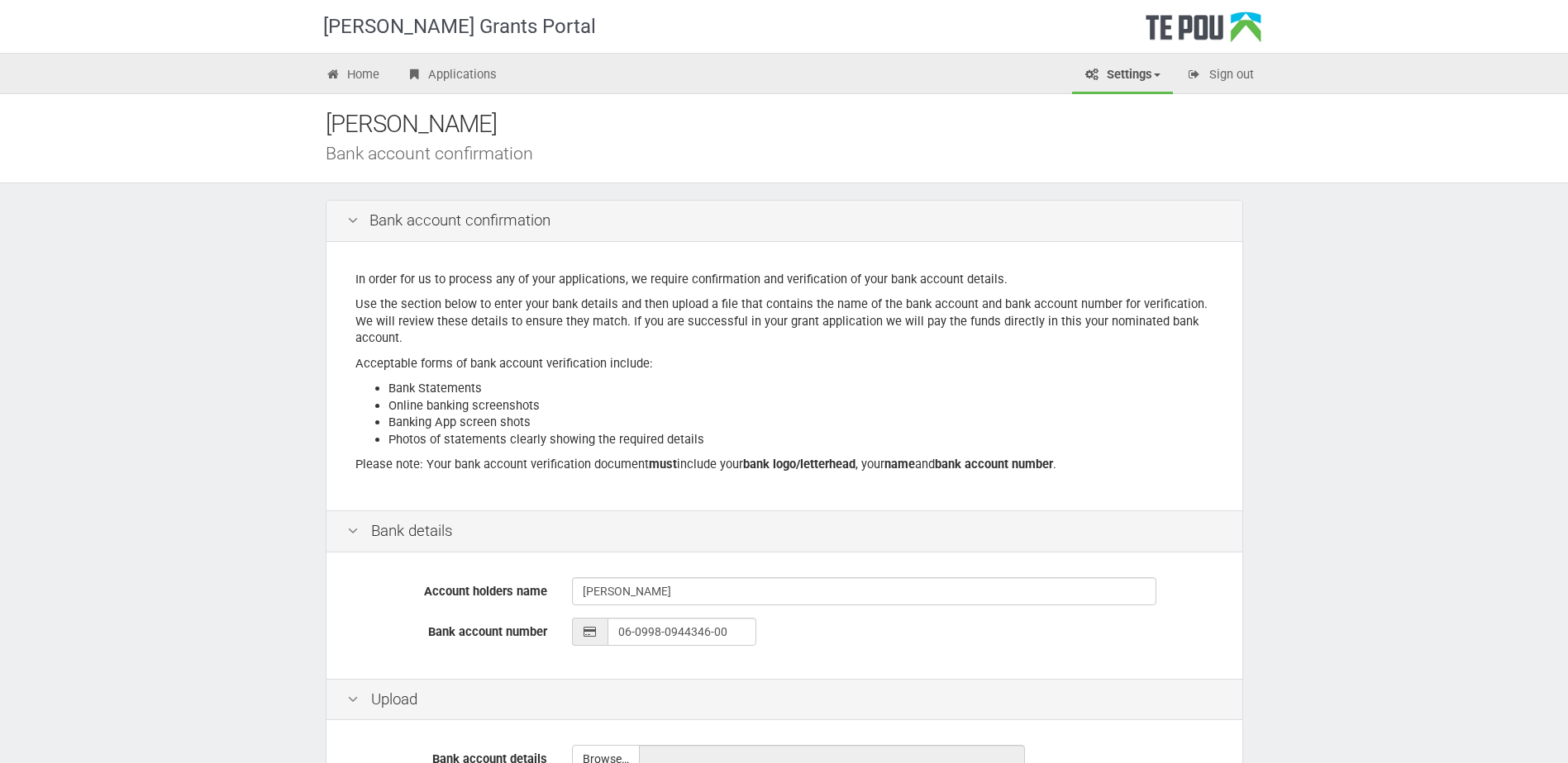
scroll to position [277, 0]
